Goal: Information Seeking & Learning: Find specific fact

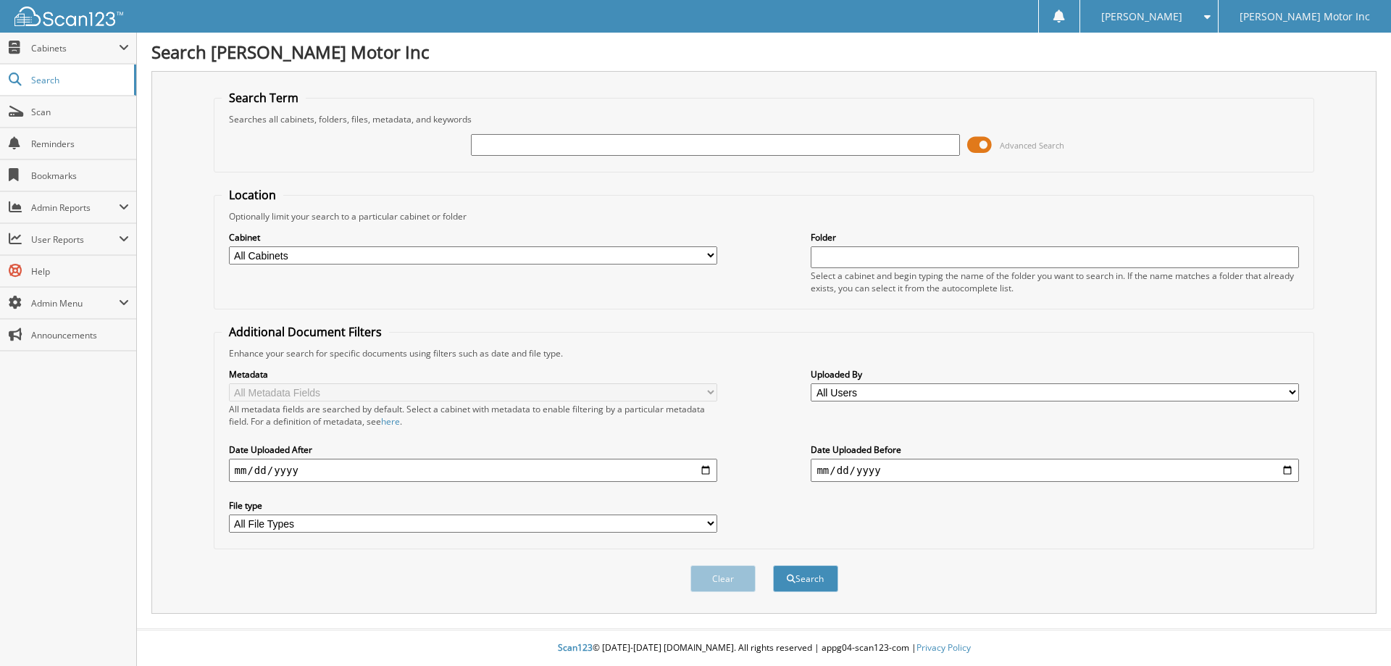
click at [1027, 146] on span "Advanced Search" at bounding box center [1032, 145] width 64 height 11
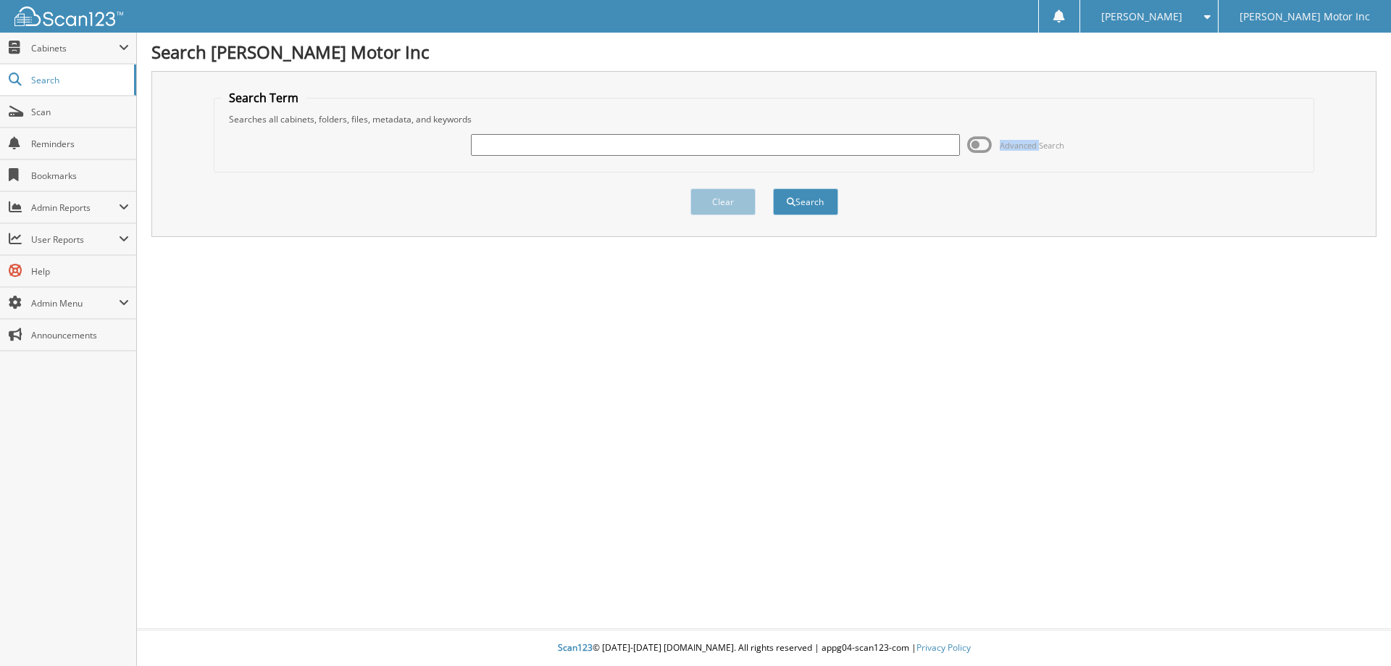
click at [1027, 146] on span "Advanced Search" at bounding box center [1032, 145] width 64 height 11
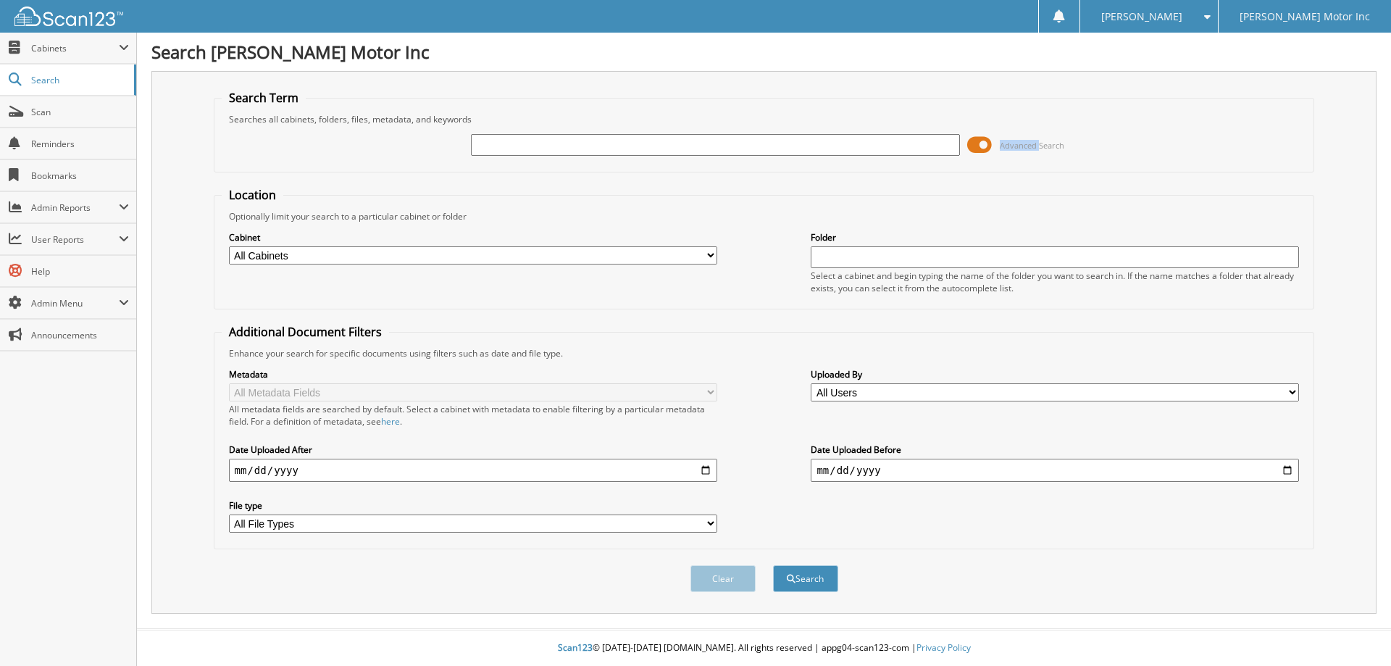
click at [1021, 146] on span "Advanced Search" at bounding box center [1032, 145] width 64 height 11
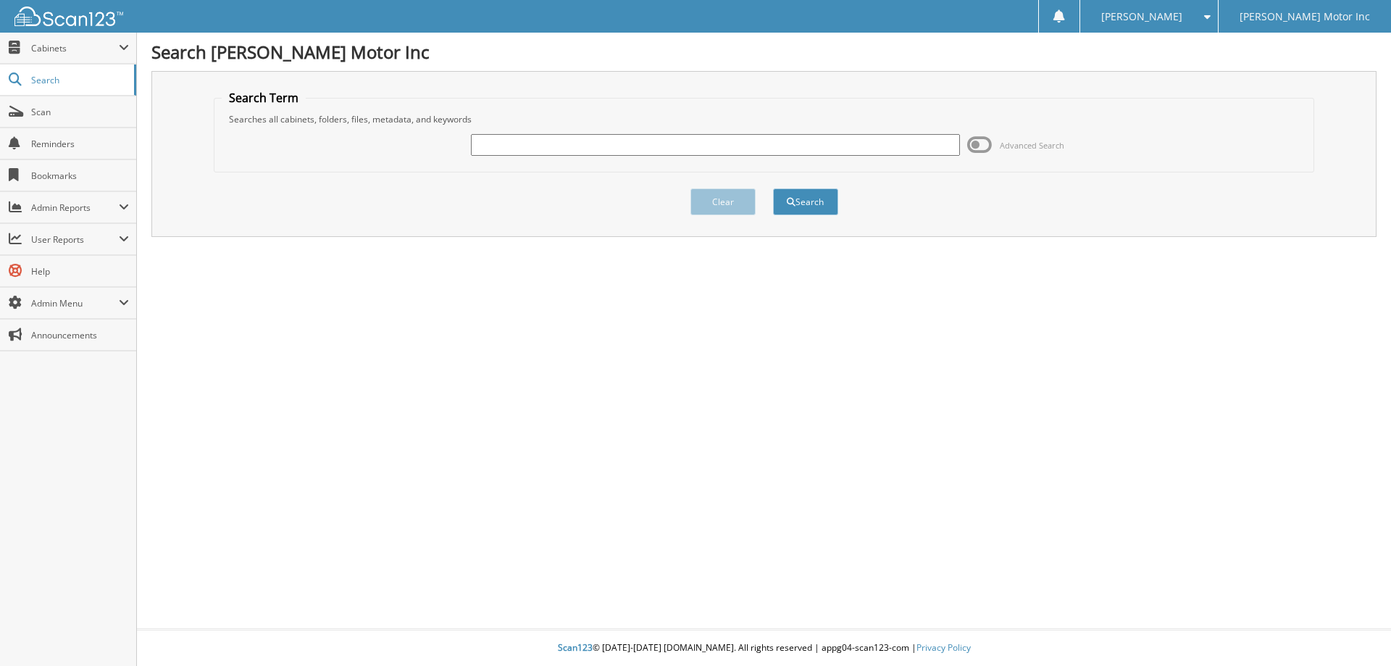
click at [548, 146] on input "text" at bounding box center [715, 145] width 488 height 22
type input "155931"
click at [793, 195] on button "Search" at bounding box center [805, 201] width 65 height 27
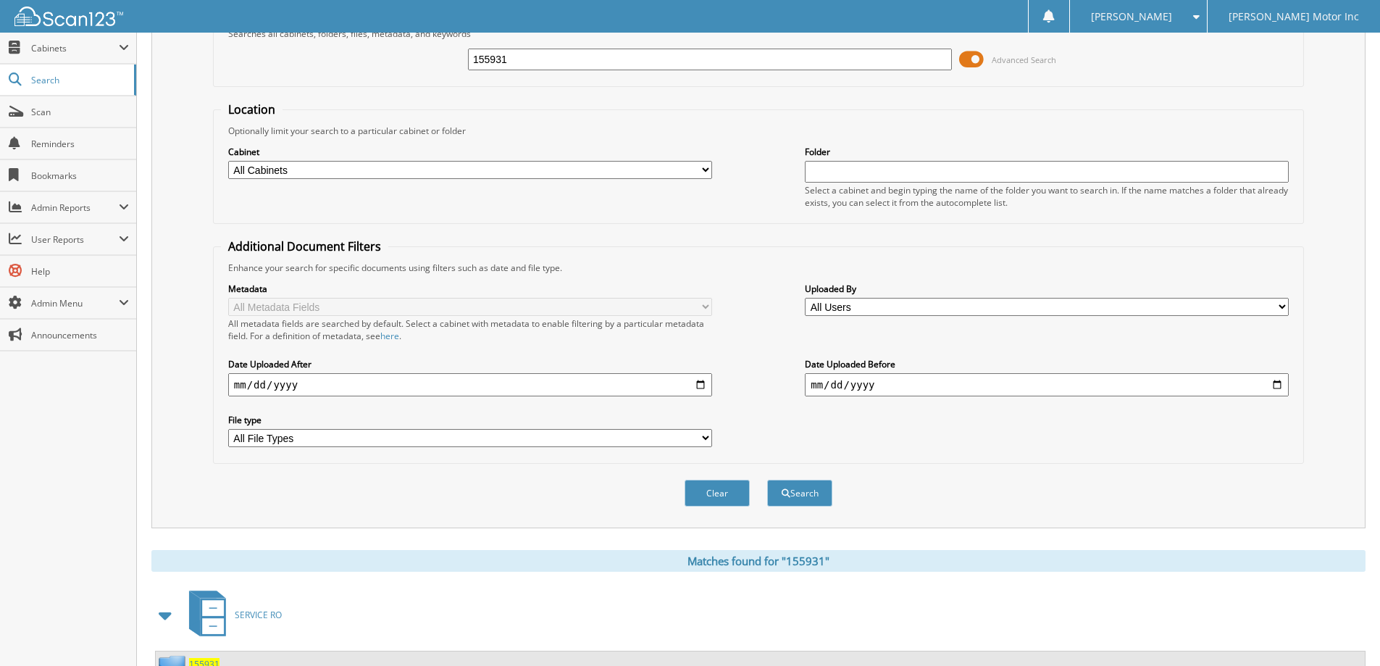
scroll to position [225, 0]
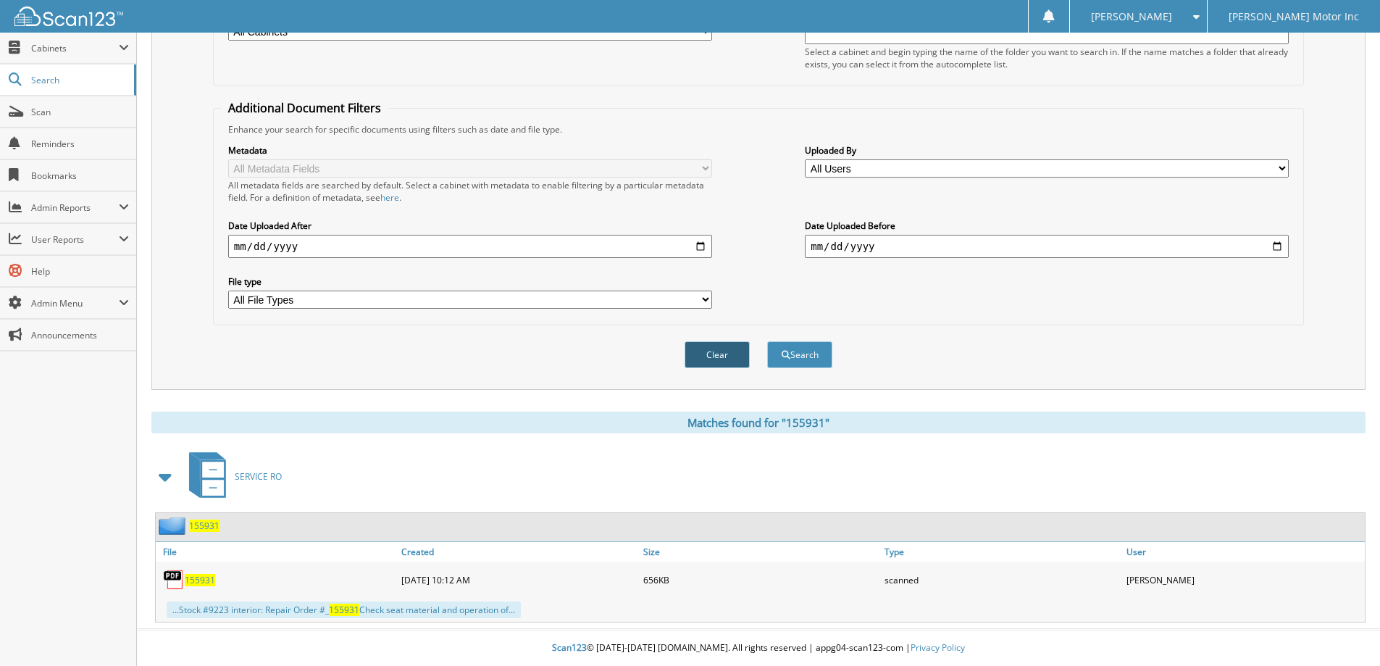
click at [735, 345] on button "Clear" at bounding box center [717, 354] width 65 height 27
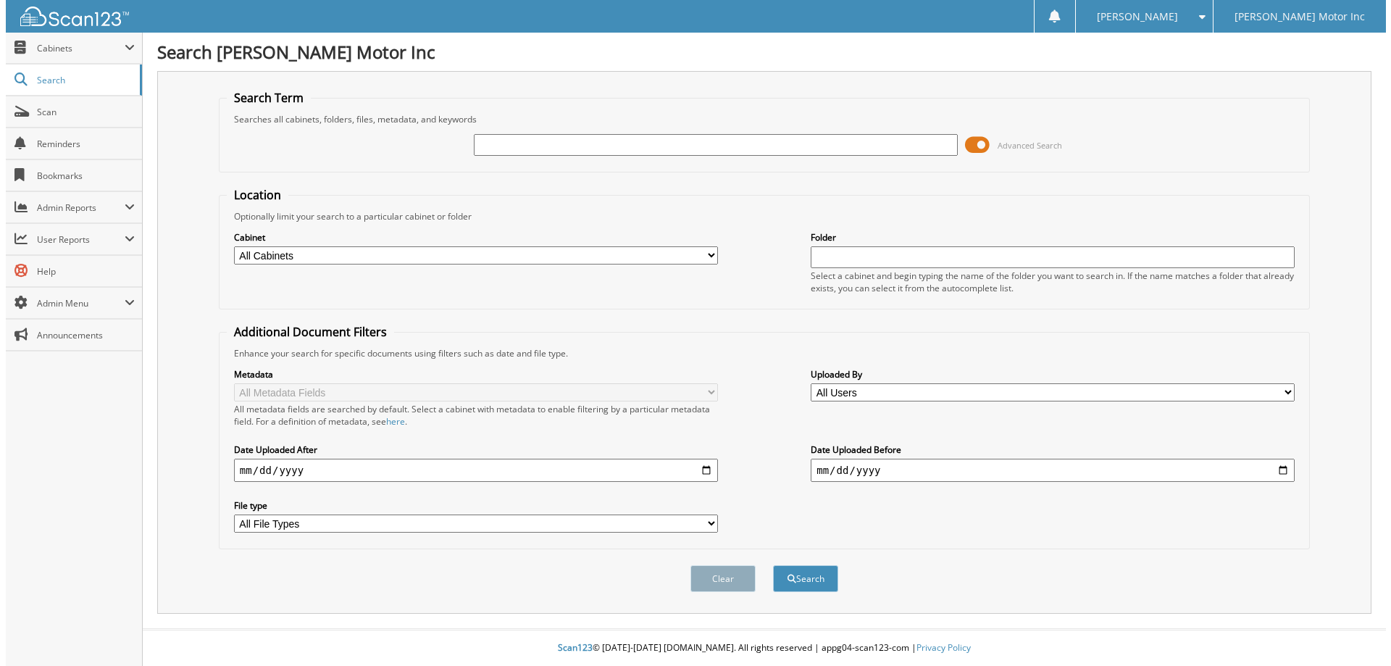
scroll to position [0, 0]
click at [1032, 142] on span "Advanced Search" at bounding box center [1032, 145] width 64 height 11
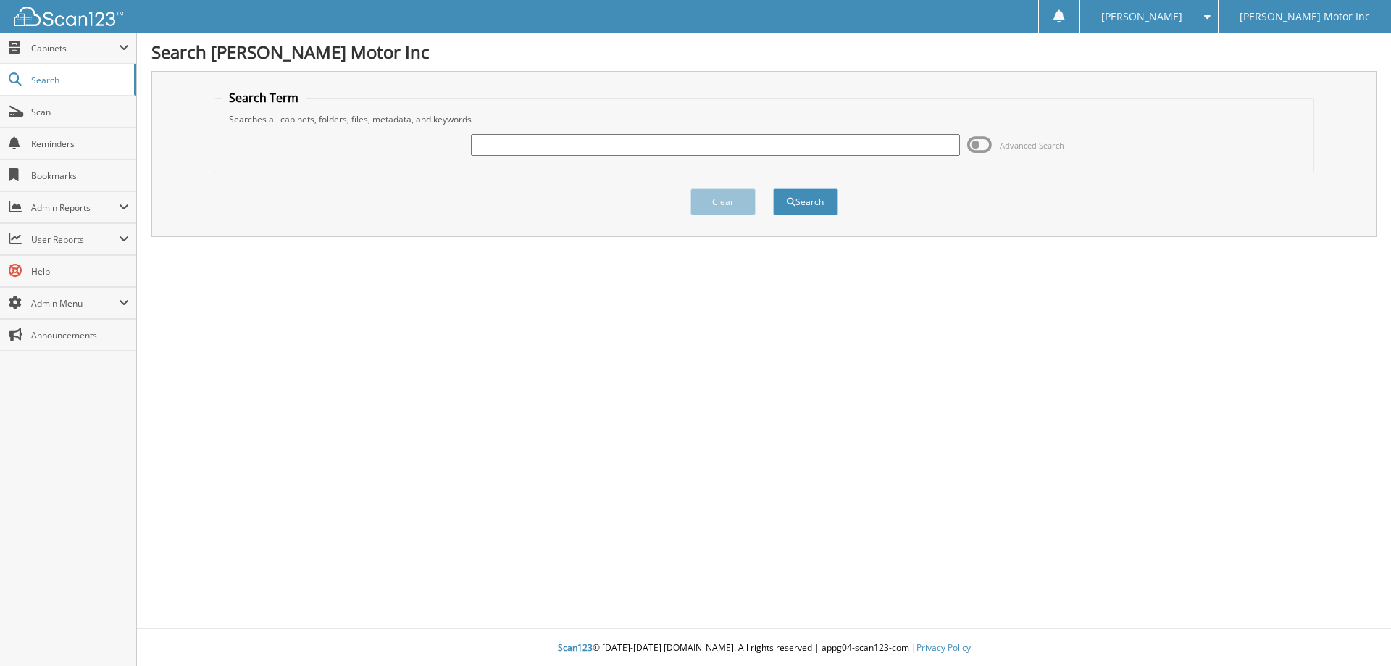
click at [646, 149] on input "text" at bounding box center [715, 145] width 488 height 22
type input "156076"
click at [809, 195] on button "Search" at bounding box center [805, 201] width 65 height 27
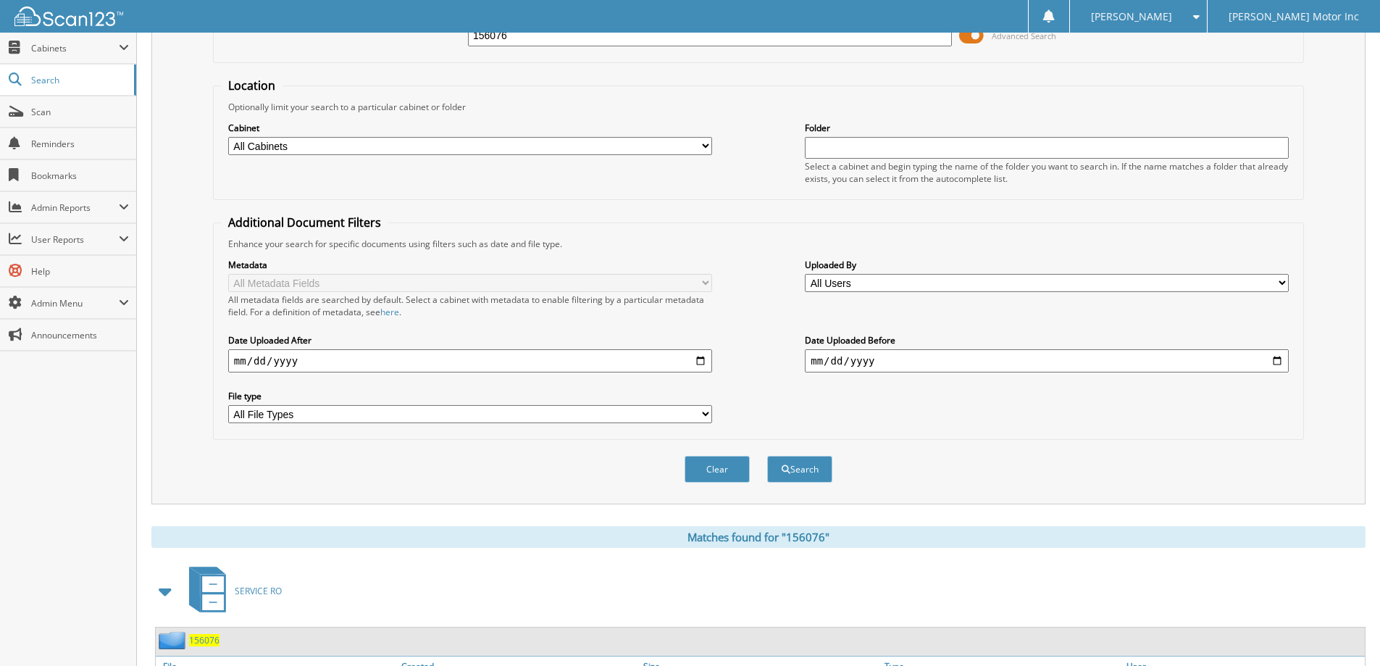
scroll to position [233, 0]
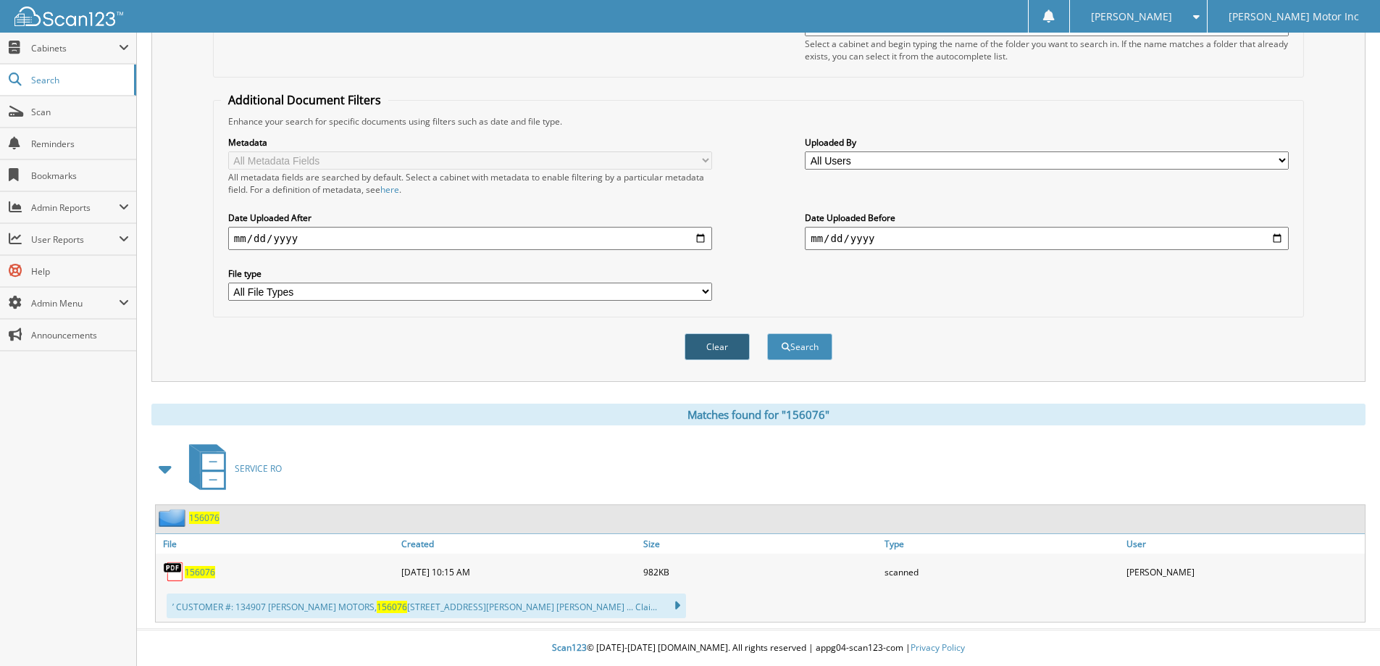
click at [717, 346] on button "Clear" at bounding box center [717, 346] width 65 height 27
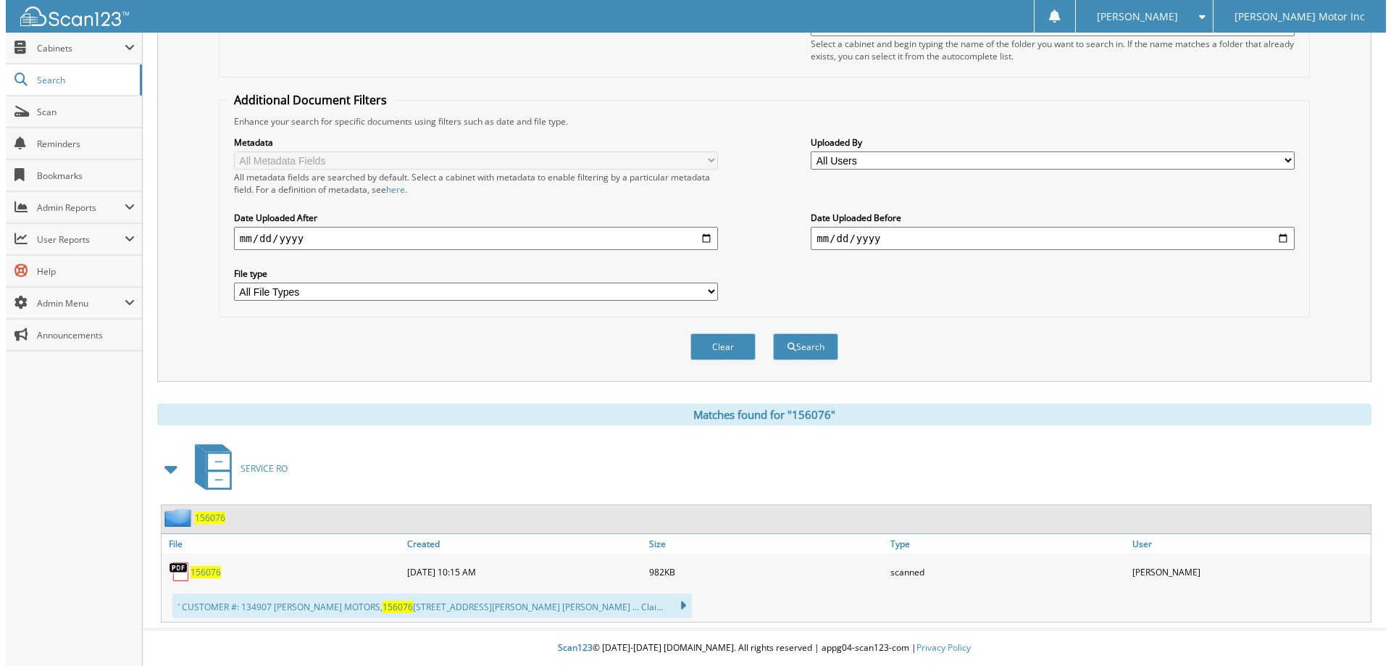
scroll to position [0, 0]
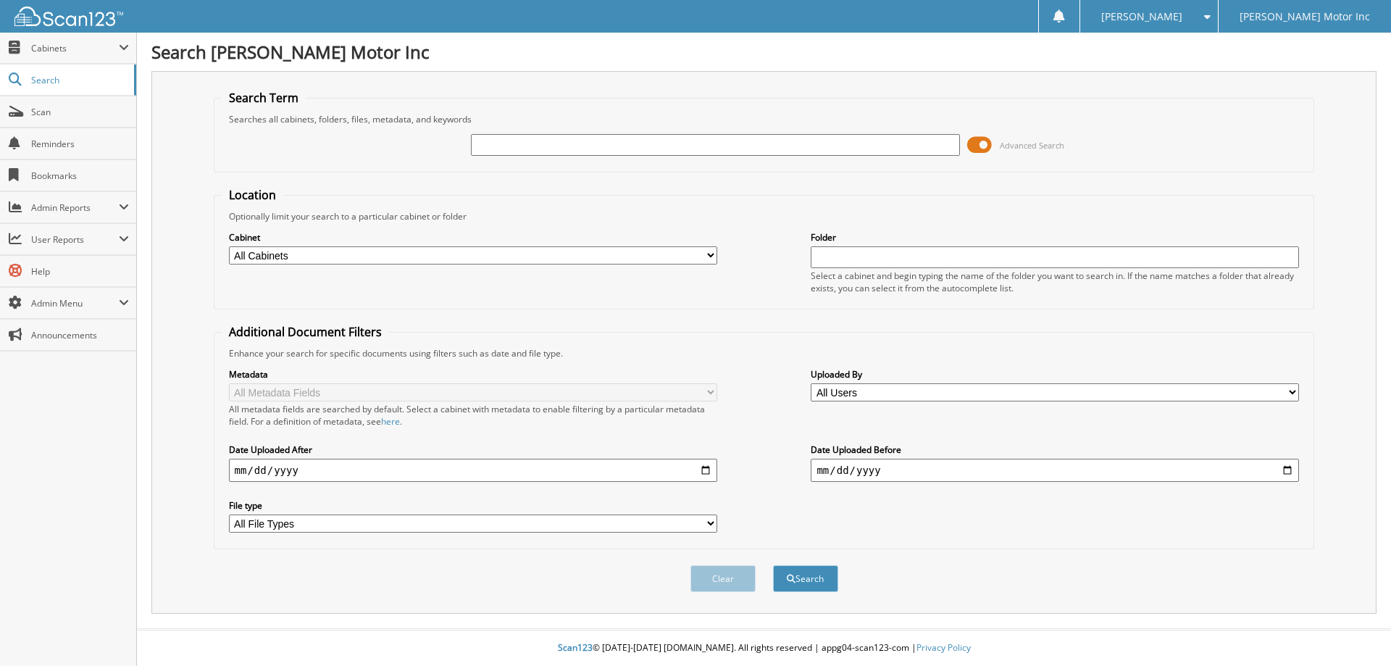
click at [1025, 144] on span "Advanced Search" at bounding box center [1032, 145] width 64 height 11
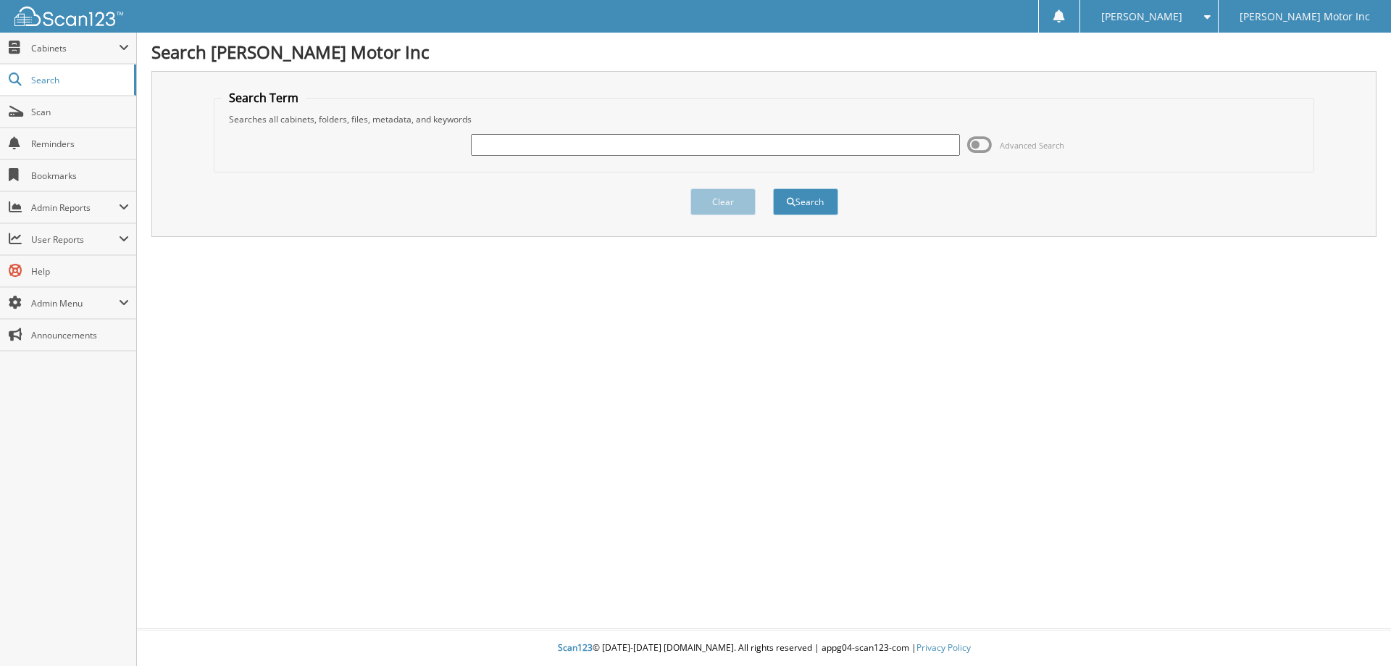
click at [562, 143] on input "text" at bounding box center [715, 145] width 488 height 22
type input "156062"
click at [801, 196] on button "Search" at bounding box center [805, 201] width 65 height 27
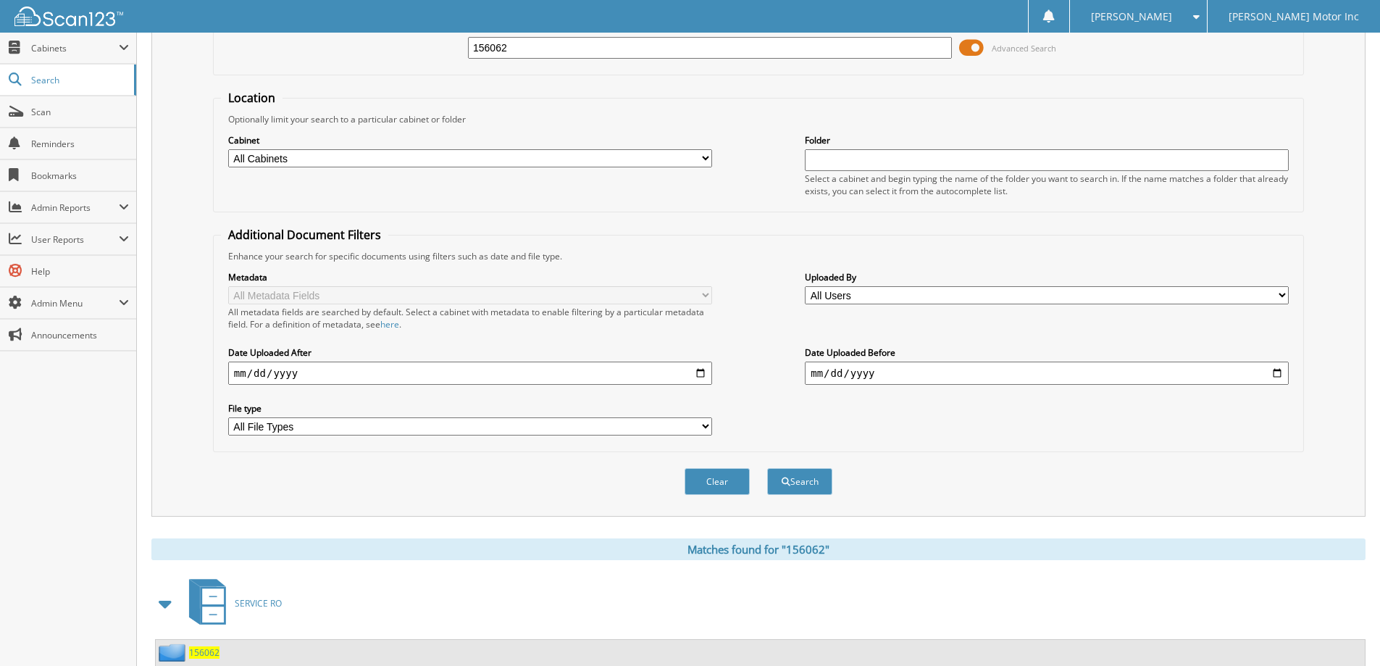
scroll to position [233, 0]
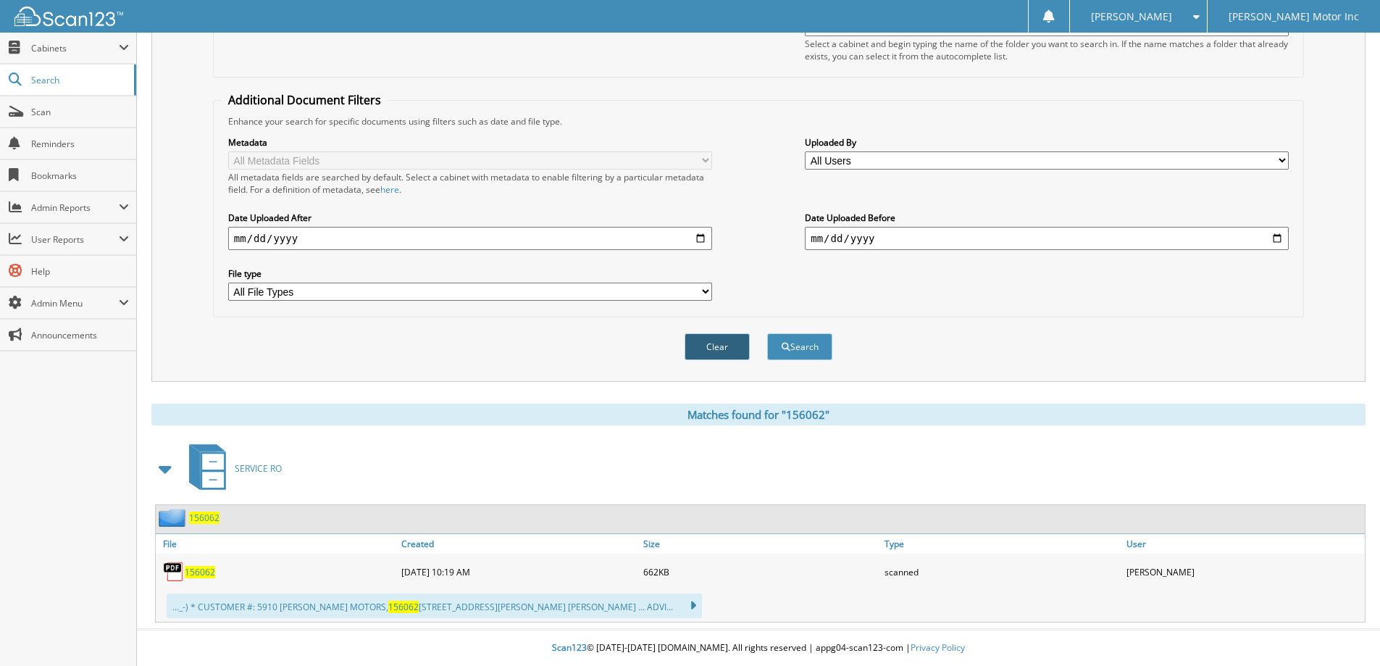
click at [725, 347] on button "Clear" at bounding box center [717, 346] width 65 height 27
click at [725, 128] on div "Enhance your search for specific documents using filters such as date and file …" at bounding box center [758, 121] width 1075 height 12
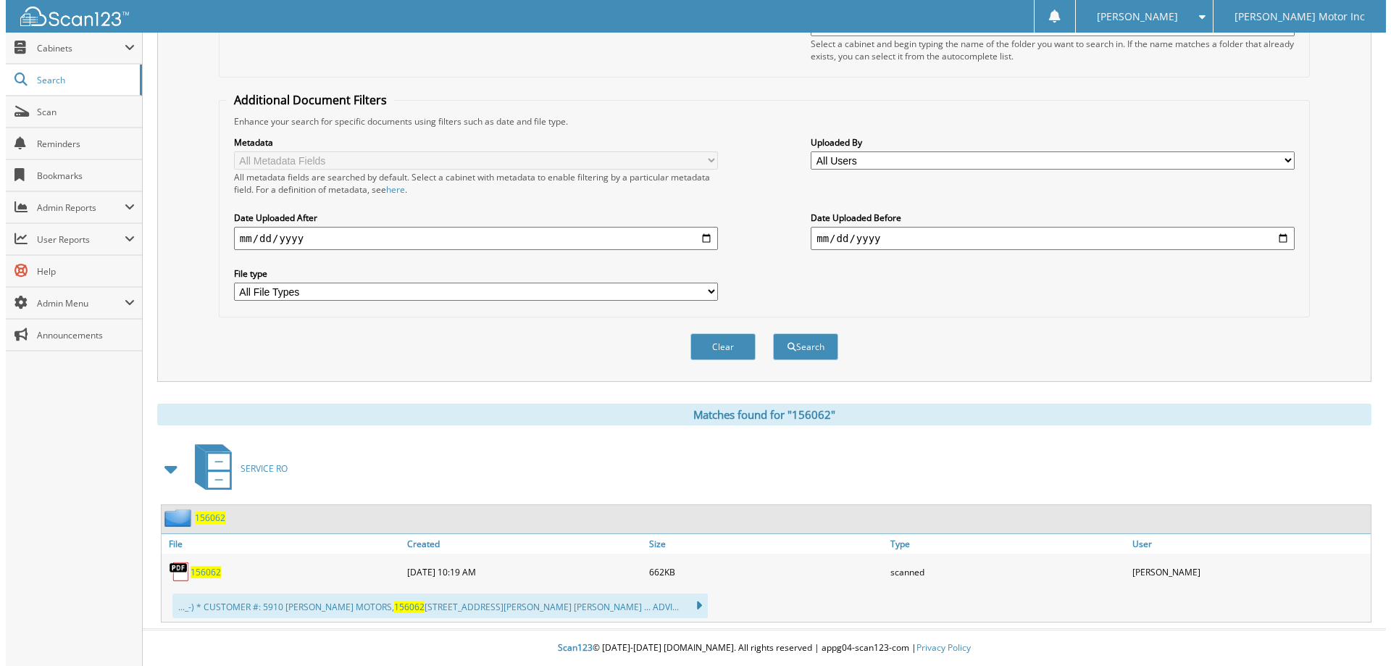
scroll to position [0, 0]
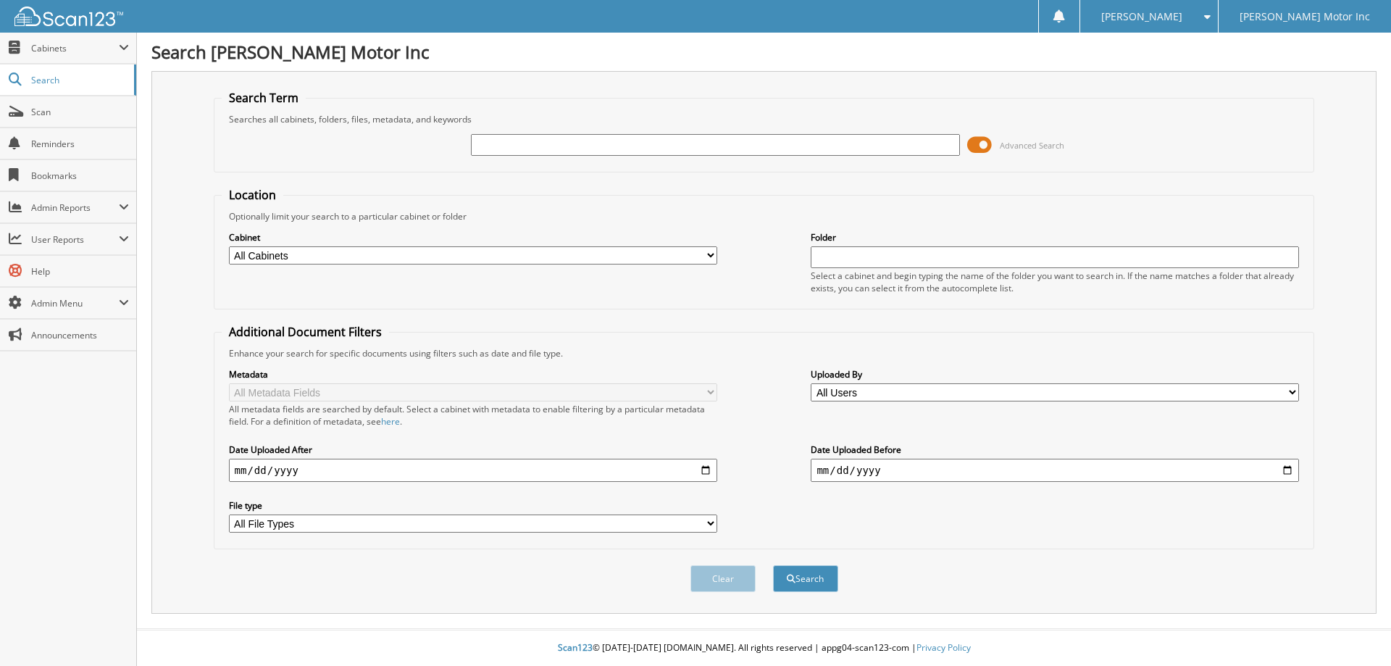
click at [1027, 141] on span "Advanced Search" at bounding box center [1032, 145] width 64 height 11
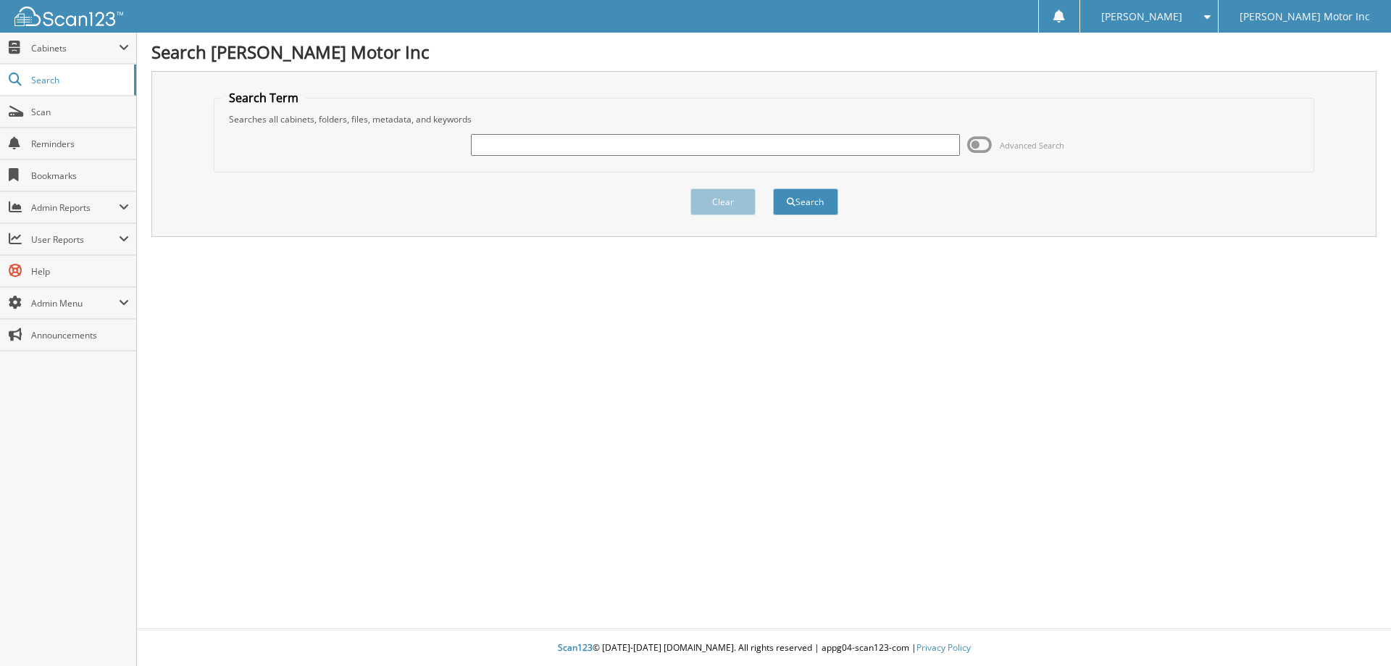
click at [664, 138] on input "text" at bounding box center [715, 145] width 488 height 22
type input "156084"
click at [815, 200] on button "Search" at bounding box center [805, 201] width 65 height 27
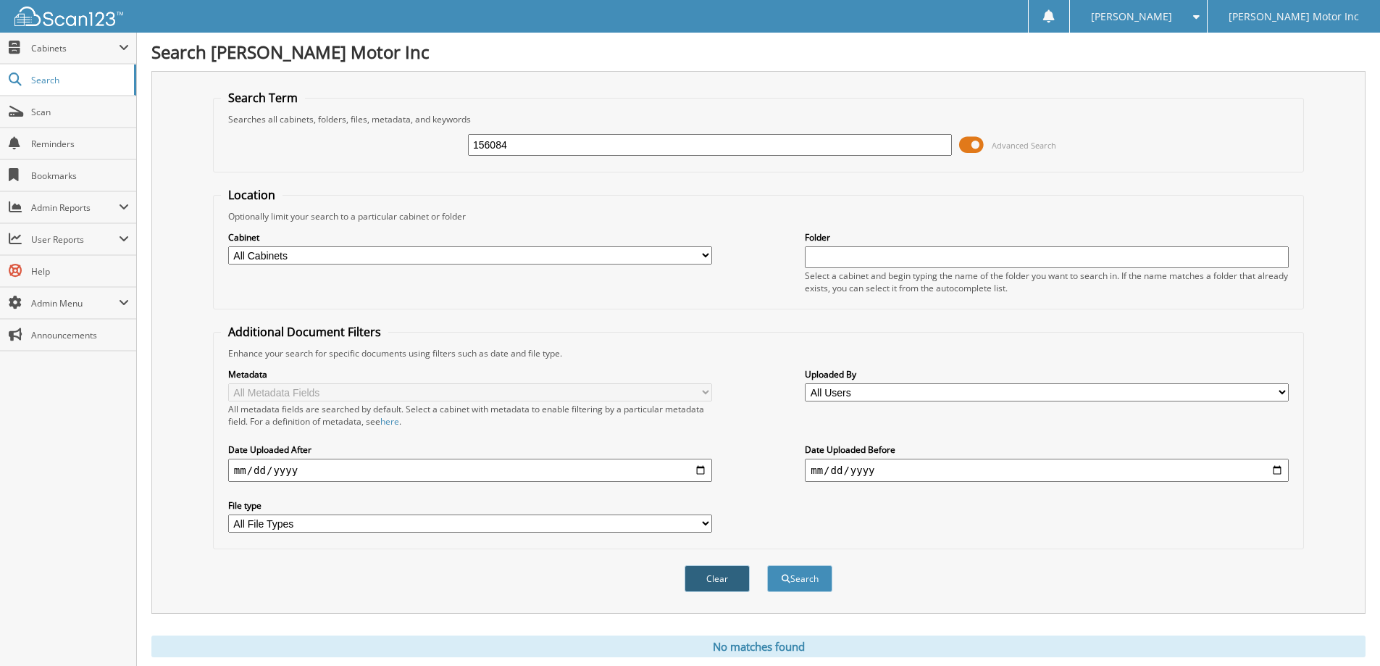
click at [711, 577] on button "Clear" at bounding box center [717, 578] width 65 height 27
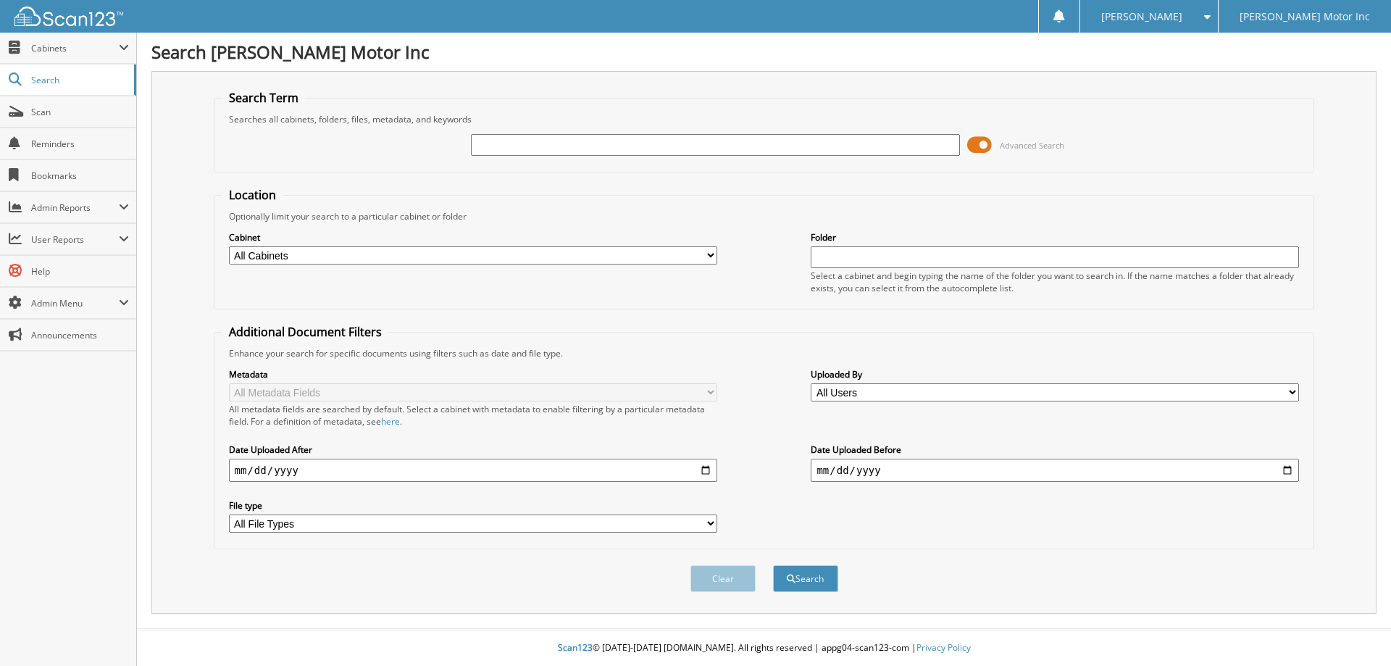
click at [1025, 143] on span "Advanced Search" at bounding box center [1032, 145] width 64 height 11
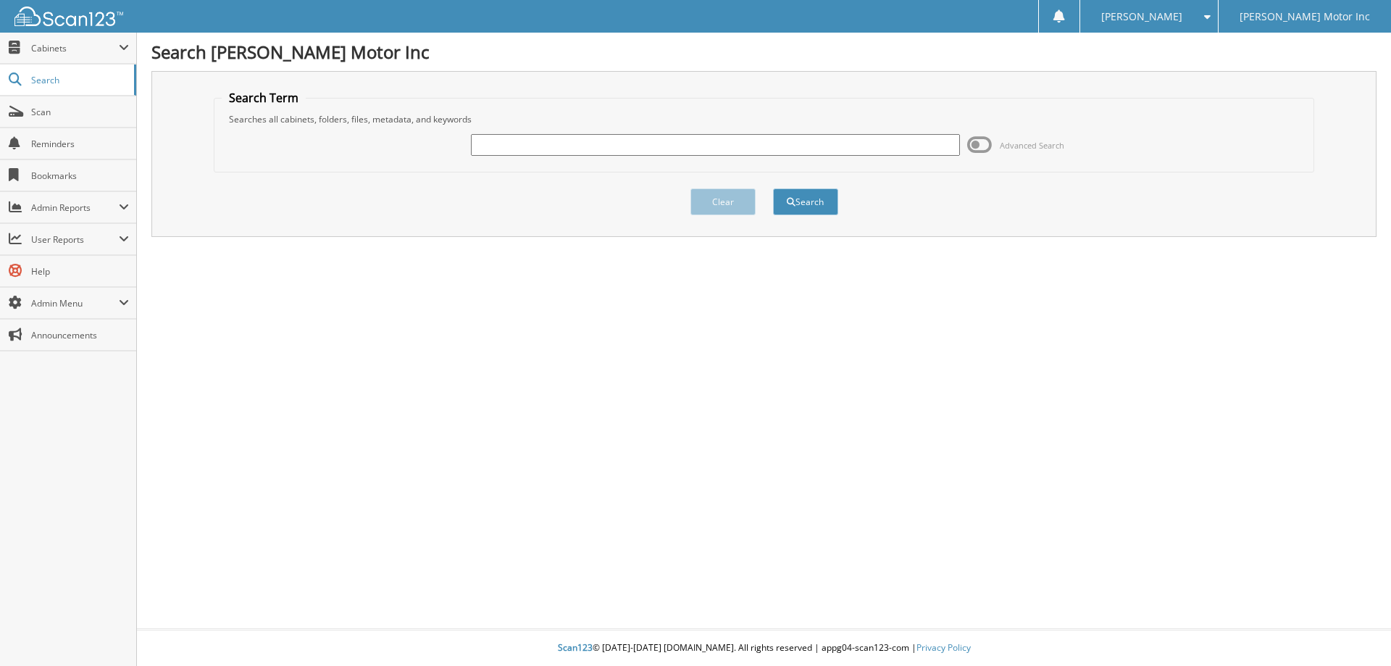
click at [587, 146] on input "text" at bounding box center [715, 145] width 488 height 22
type input "156084"
click at [801, 196] on button "Search" at bounding box center [805, 201] width 65 height 27
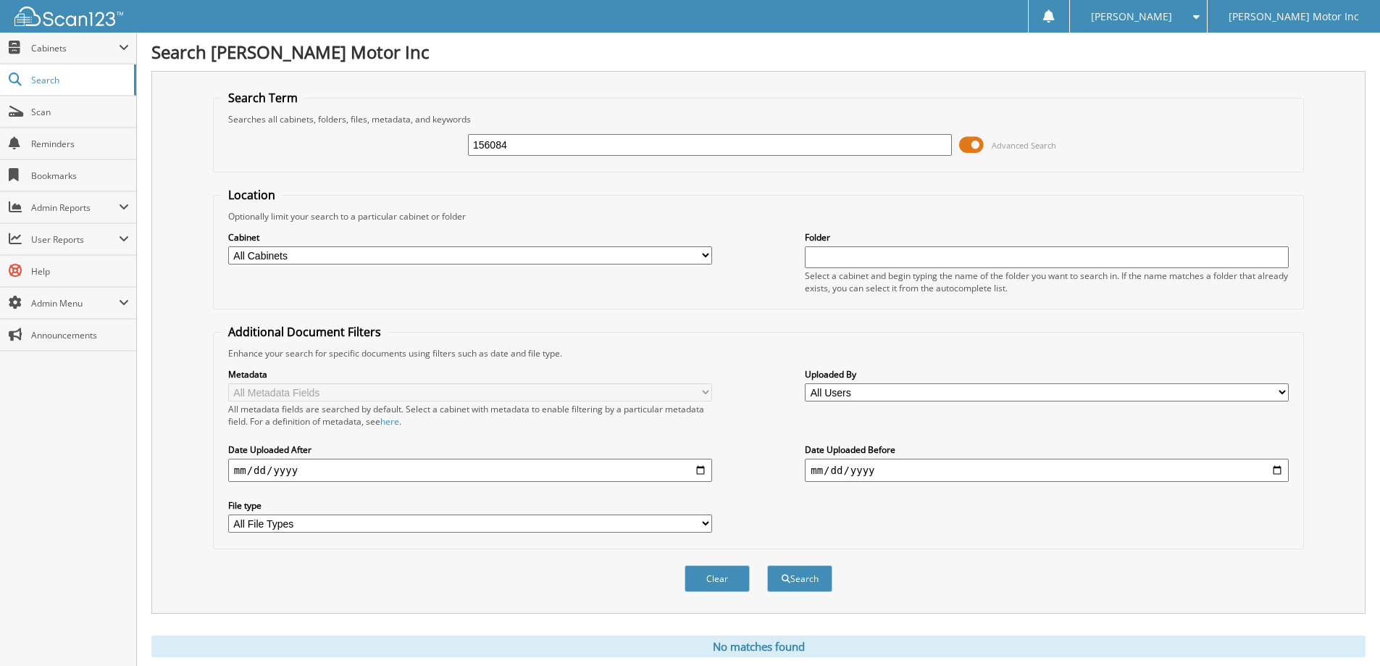
click at [1013, 144] on span "Advanced Search" at bounding box center [1024, 145] width 64 height 11
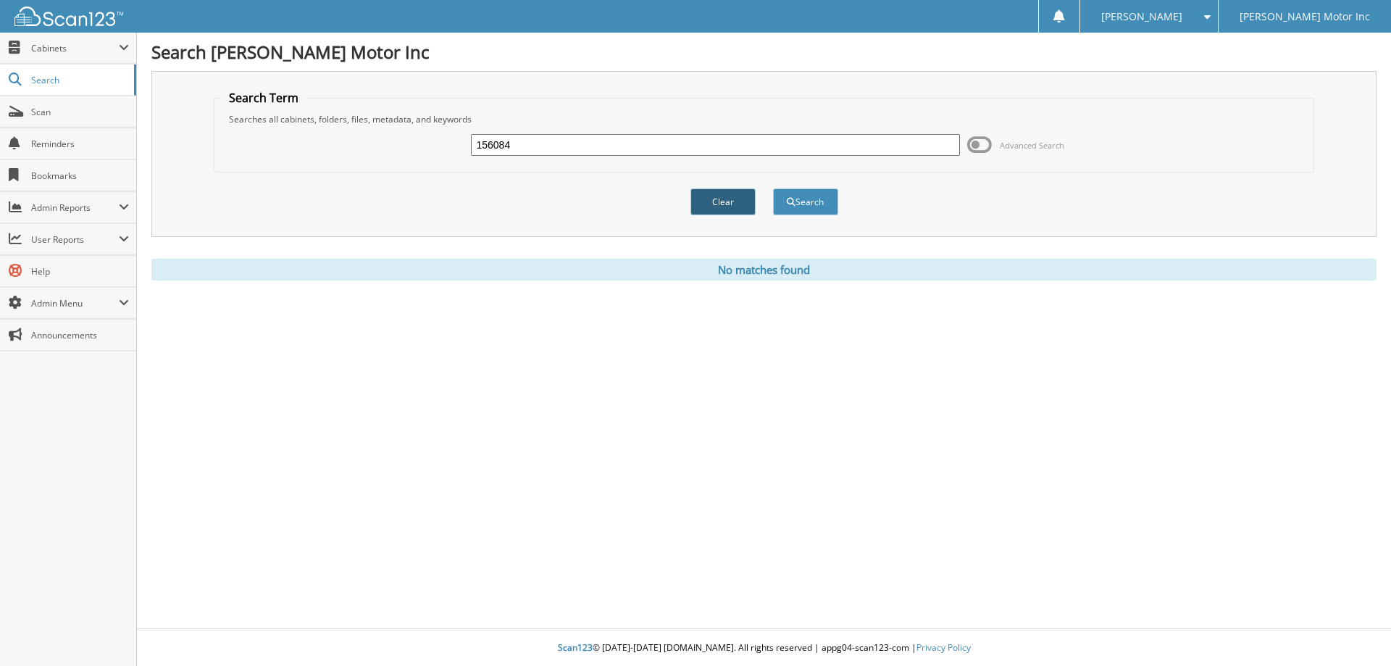
drag, startPoint x: 727, startPoint y: 199, endPoint x: 579, endPoint y: 167, distance: 151.4
click at [726, 199] on button "Clear" at bounding box center [722, 201] width 65 height 27
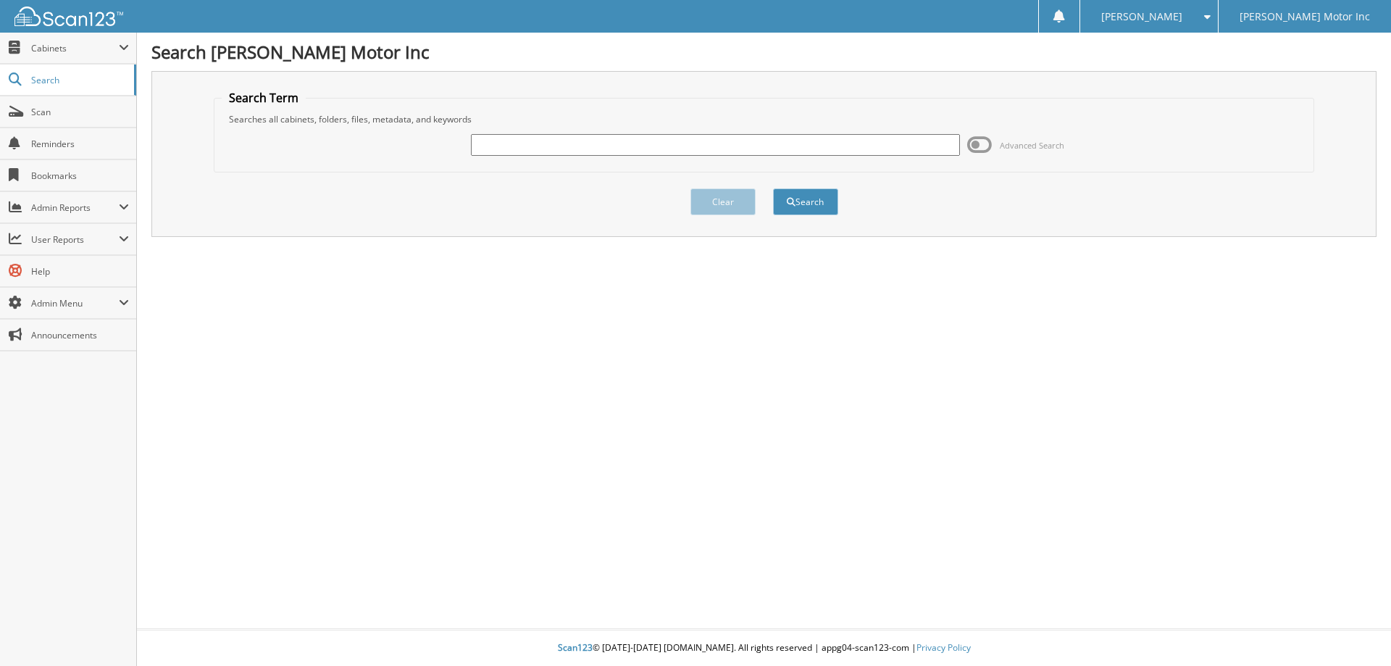
click at [512, 146] on input "text" at bounding box center [715, 145] width 488 height 22
type input "156093"
click at [814, 203] on button "Search" at bounding box center [805, 201] width 65 height 27
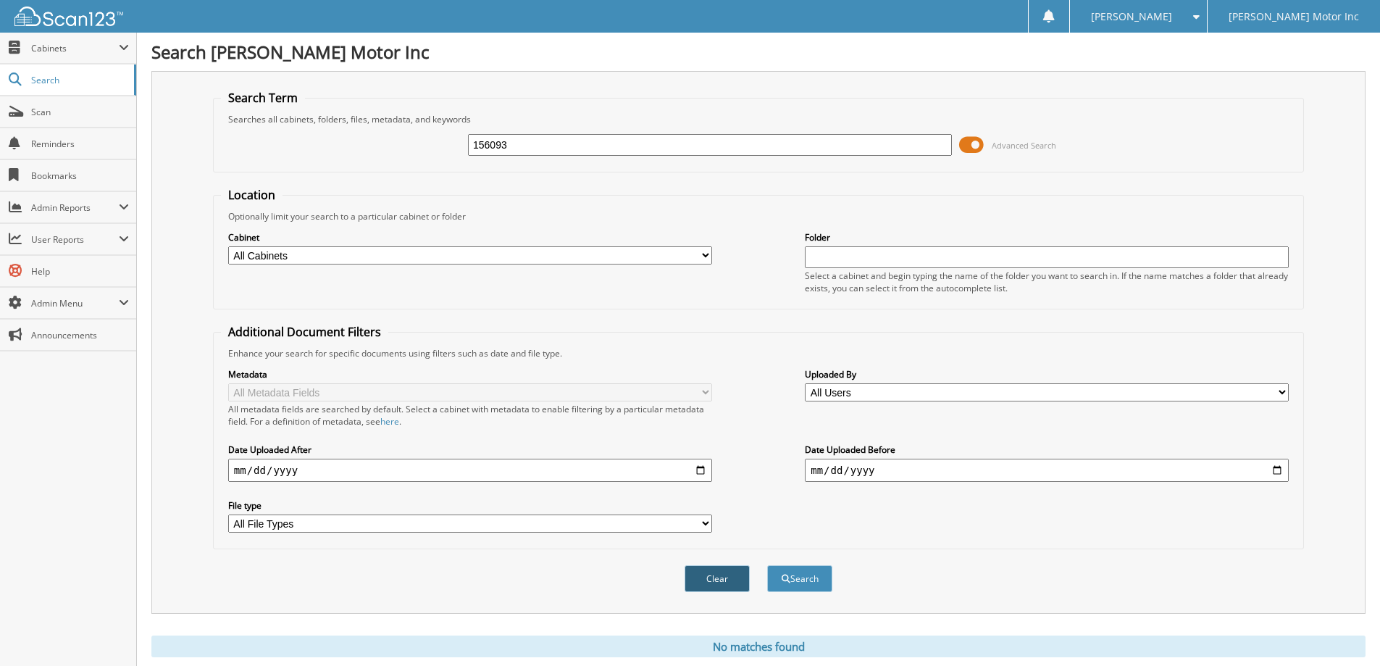
click at [723, 574] on button "Clear" at bounding box center [717, 578] width 65 height 27
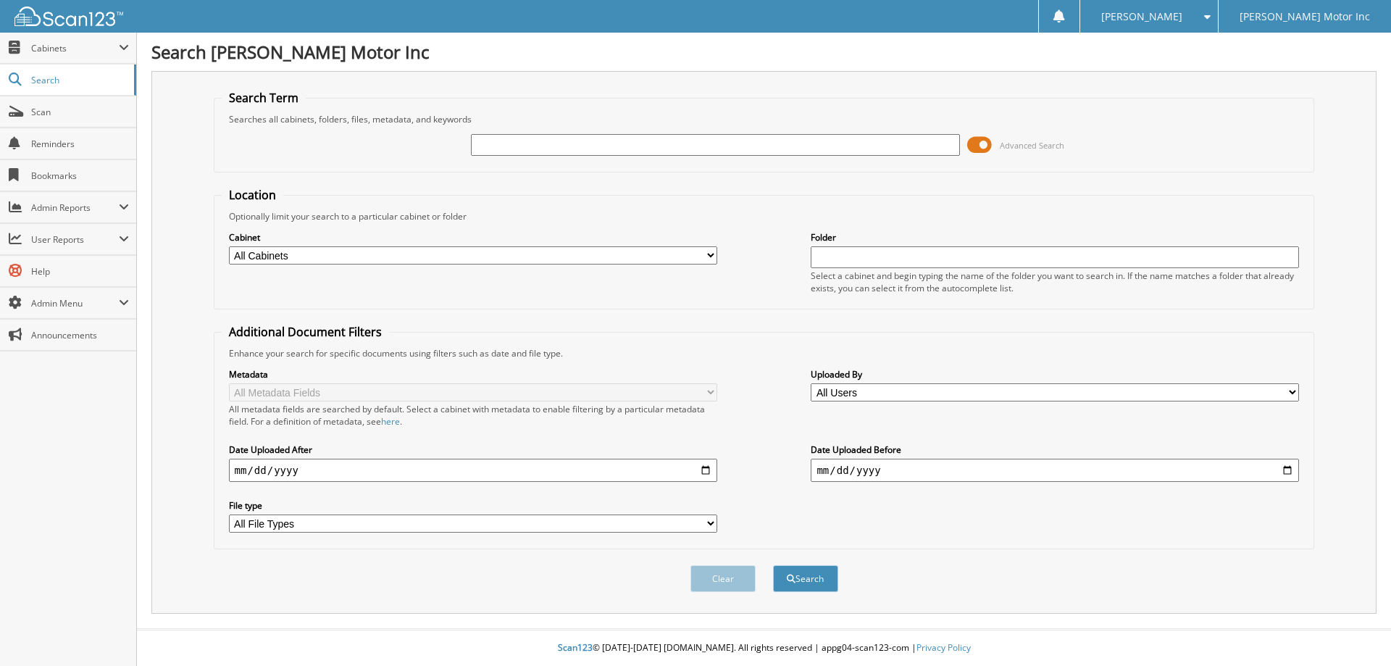
click at [1211, 16] on span at bounding box center [1204, 17] width 14 height 10
click at [1200, 68] on link "Logout" at bounding box center [1148, 70] width 137 height 25
